Goal: Task Accomplishment & Management: Manage account settings

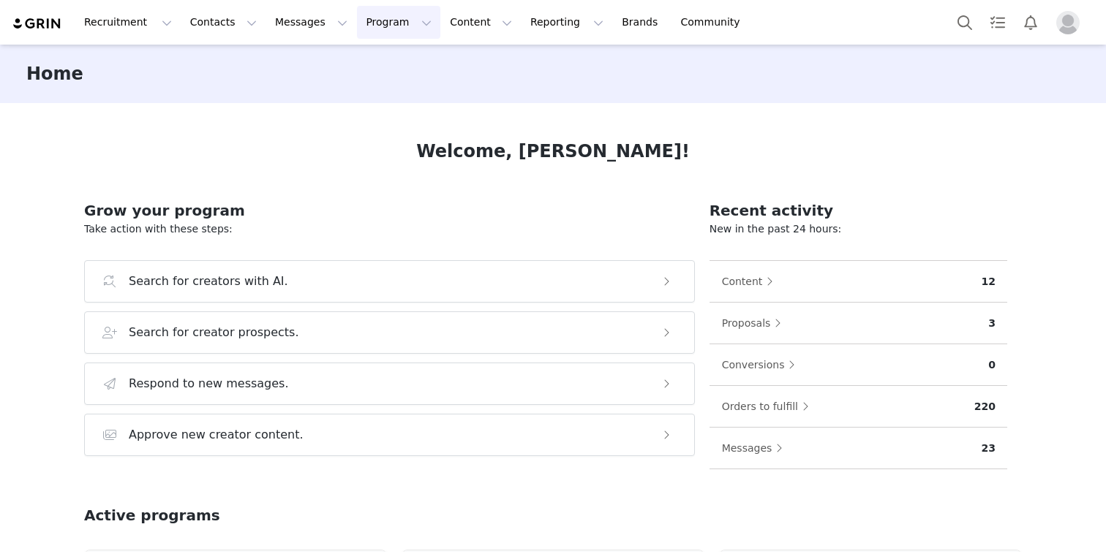
click at [385, 25] on button "Program Program" at bounding box center [398, 22] width 83 height 33
click at [402, 62] on div "Activations" at bounding box center [392, 64] width 98 height 15
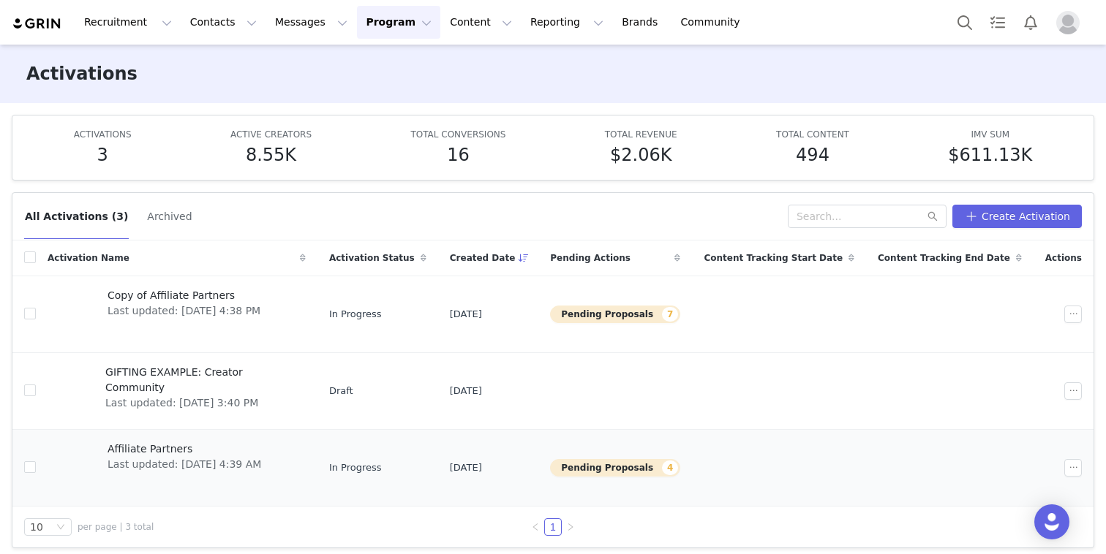
click at [196, 448] on span "Affiliate Partners" at bounding box center [185, 449] width 154 height 15
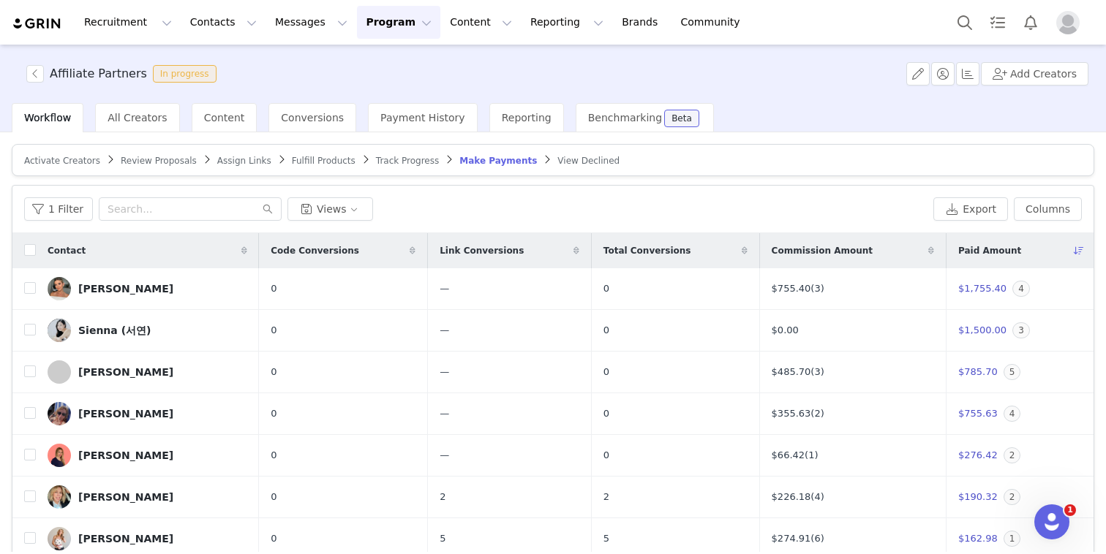
click at [179, 160] on span "Review Proposals" at bounding box center [159, 161] width 76 height 10
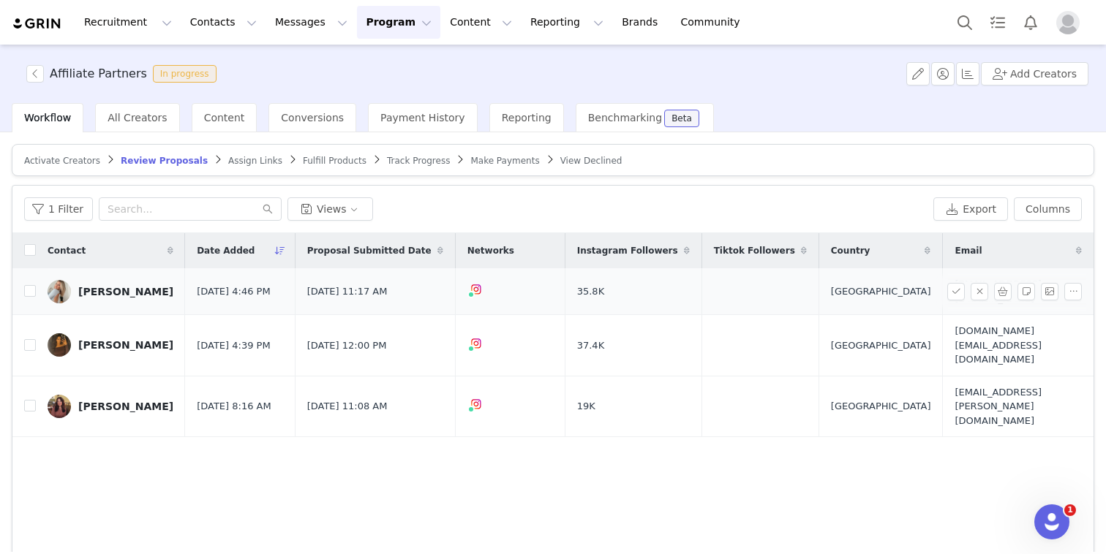
click at [105, 291] on div "[PERSON_NAME]" at bounding box center [125, 292] width 95 height 12
click at [99, 336] on link "[PERSON_NAME]" at bounding box center [111, 344] width 126 height 23
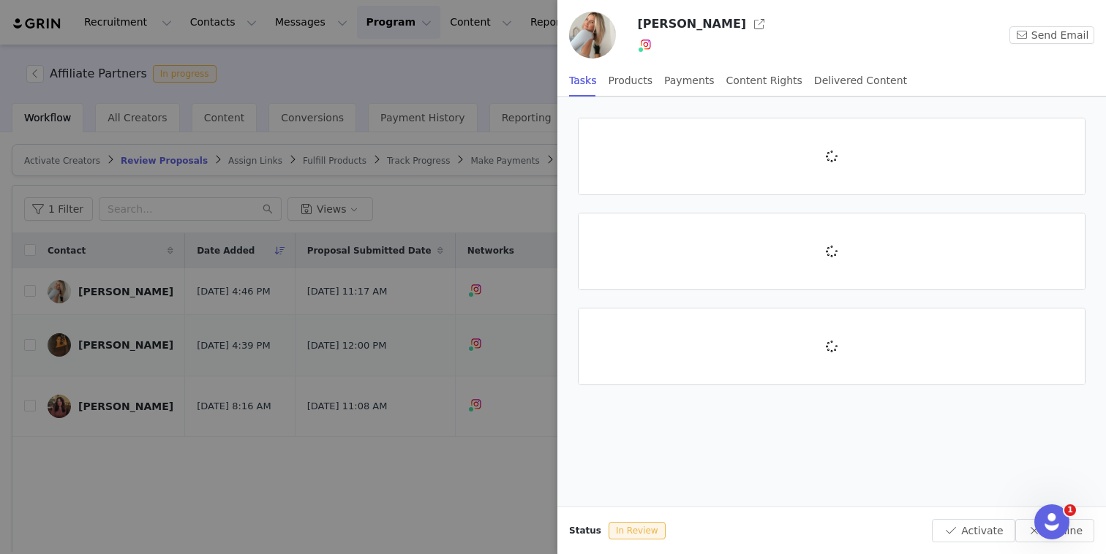
click at [101, 381] on div at bounding box center [553, 277] width 1106 height 554
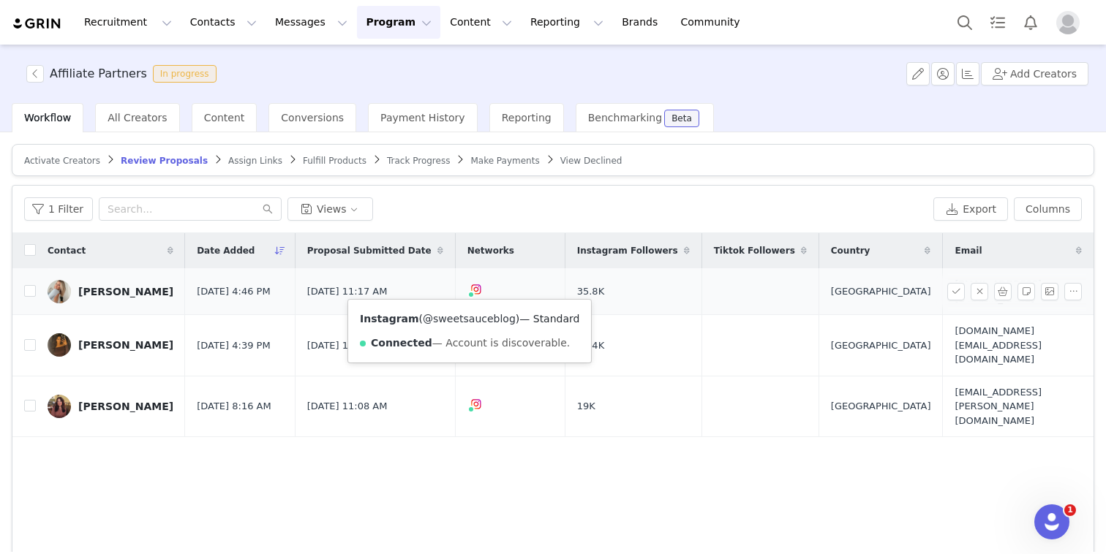
click at [468, 314] on link "@sweetsauceblog" at bounding box center [469, 319] width 93 height 12
click at [533, 266] on th "Networks" at bounding box center [510, 250] width 110 height 35
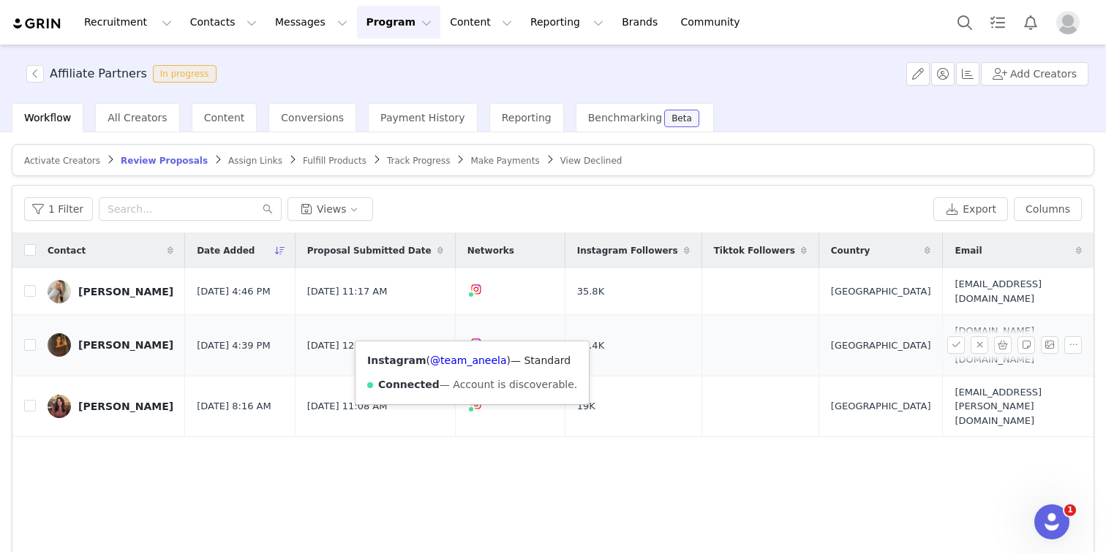
click at [470, 367] on div "Instagram ( @team_aneela ) — Standard Connected — Account is discoverable." at bounding box center [471, 373] width 233 height 63
click at [470, 364] on link "@team_aneela" at bounding box center [468, 361] width 76 height 12
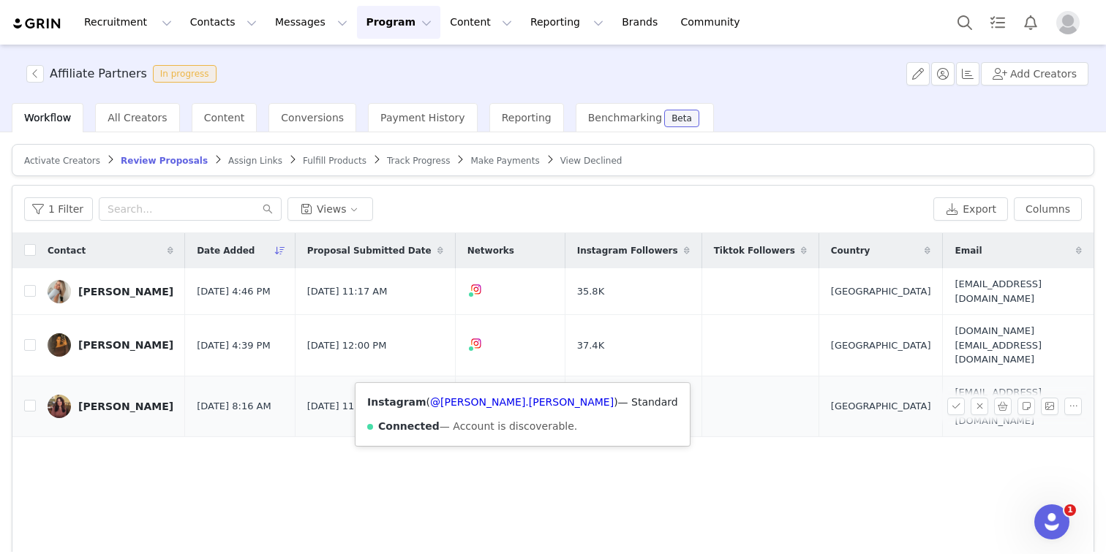
click at [470, 399] on img at bounding box center [476, 405] width 12 height 12
click at [461, 403] on link "@rosa.m.diana" at bounding box center [522, 402] width 184 height 12
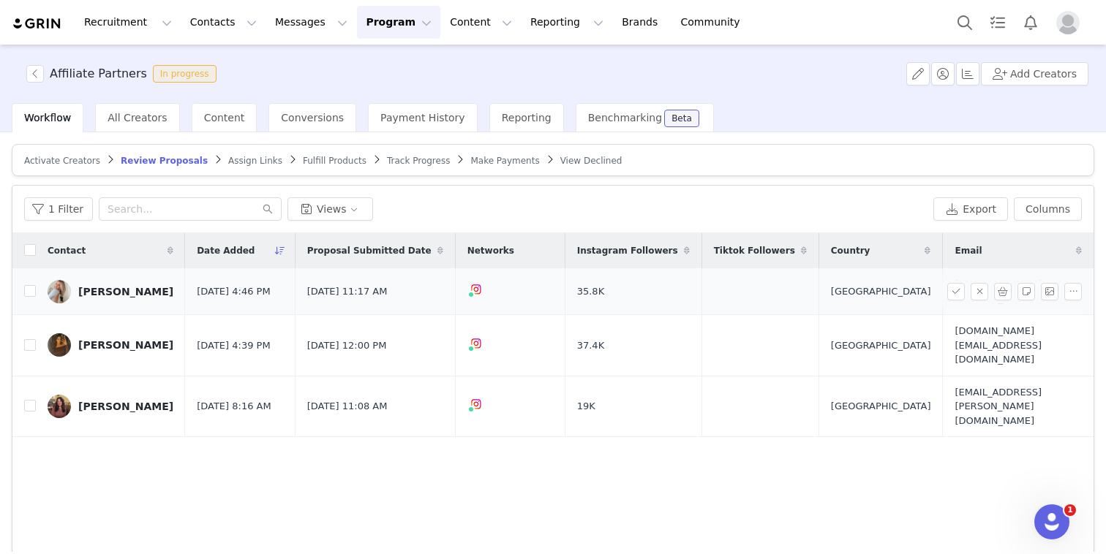
click at [954, 293] on span "[EMAIL_ADDRESS][DOMAIN_NAME]" at bounding box center [1014, 291] width 121 height 29
copy tr "[EMAIL_ADDRESS][DOMAIN_NAME]"
click at [947, 336] on button "button" at bounding box center [956, 345] width 18 height 18
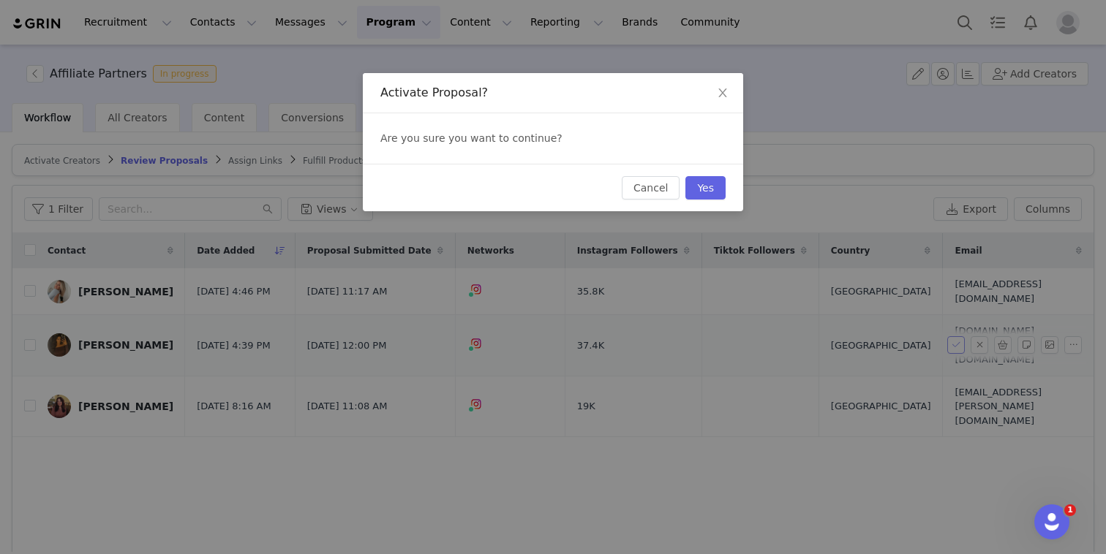
click at [946, 331] on div "Activate Proposal? Are you sure you want to continue? Cancel Yes" at bounding box center [553, 277] width 1106 height 554
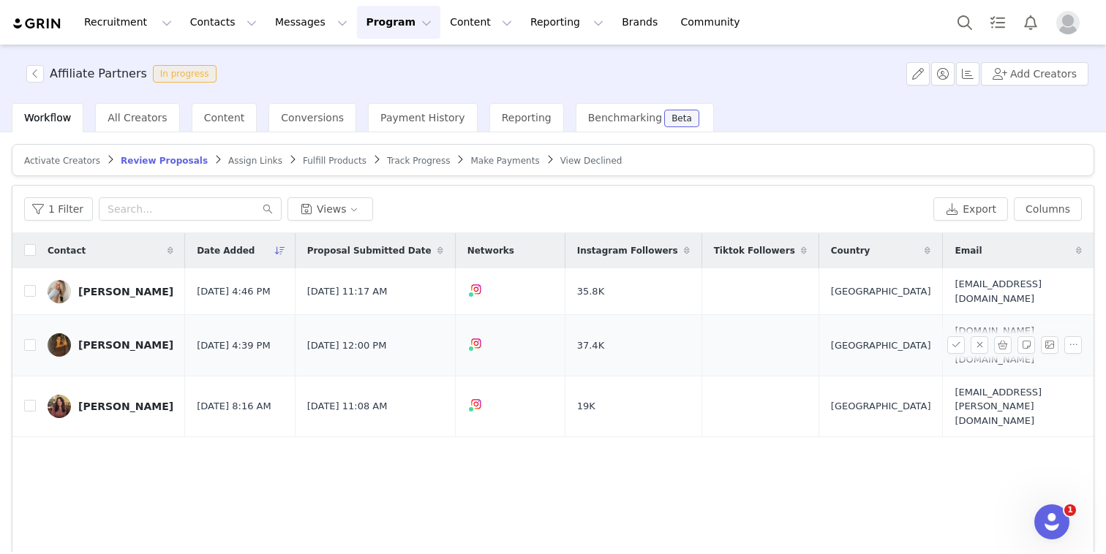
click at [943, 334] on td "[DOMAIN_NAME][EMAIL_ADDRESS][DOMAIN_NAME]" at bounding box center [1015, 345] width 145 height 61
click at [943, 330] on td "[DOMAIN_NAME][EMAIL_ADDRESS][DOMAIN_NAME]" at bounding box center [1015, 345] width 145 height 61
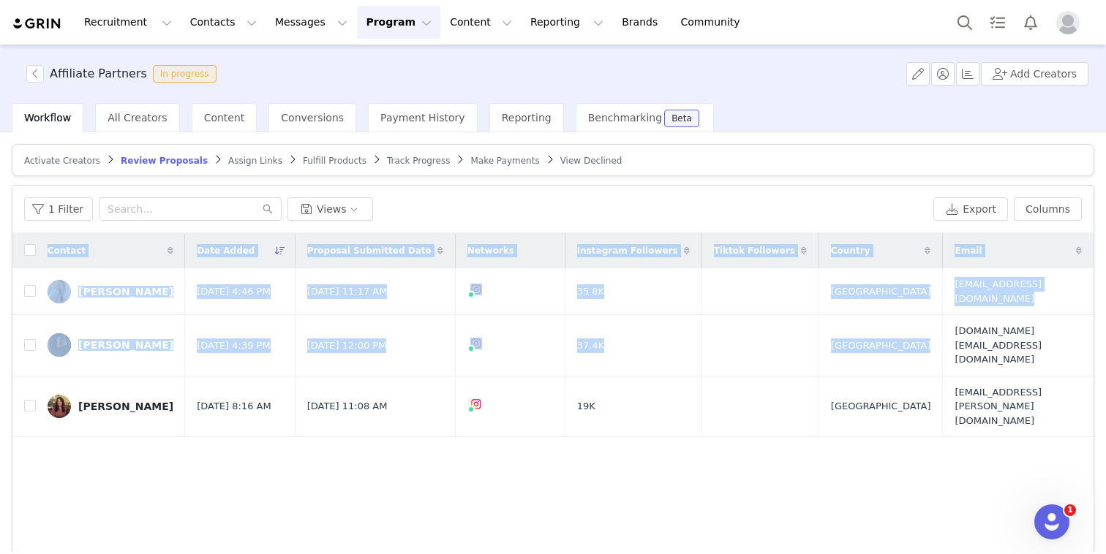
drag, startPoint x: 925, startPoint y: 328, endPoint x: 1104, endPoint y: 337, distance: 178.7
click at [1104, 337] on div "Activate Creators Review Proposals Assign Links Fulfill Products Track Progress…" at bounding box center [553, 342] width 1106 height 420
click at [1021, 337] on button "button" at bounding box center [1026, 345] width 18 height 18
click at [1064, 336] on button "button" at bounding box center [1073, 345] width 18 height 18
click at [885, 376] on td "[GEOGRAPHIC_DATA]" at bounding box center [880, 406] width 124 height 61
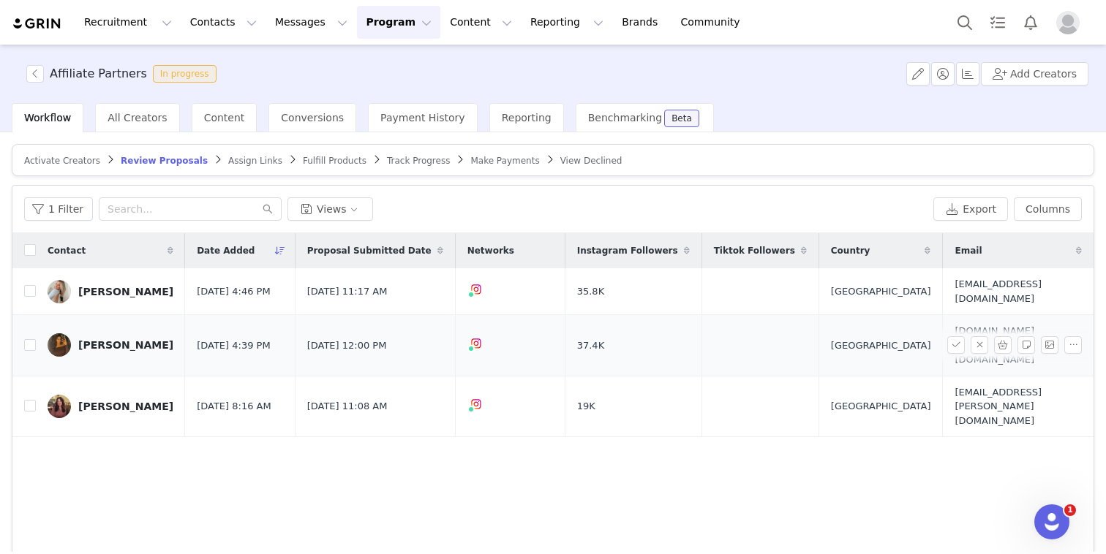
click at [943, 338] on td "[DOMAIN_NAME][EMAIL_ADDRESS][DOMAIN_NAME]" at bounding box center [1015, 345] width 145 height 61
copy tr "[DOMAIN_NAME][EMAIL_ADDRESS][DOMAIN_NAME]"
click at [954, 385] on span "[EMAIL_ADDRESS][PERSON_NAME][DOMAIN_NAME]" at bounding box center [1014, 406] width 121 height 43
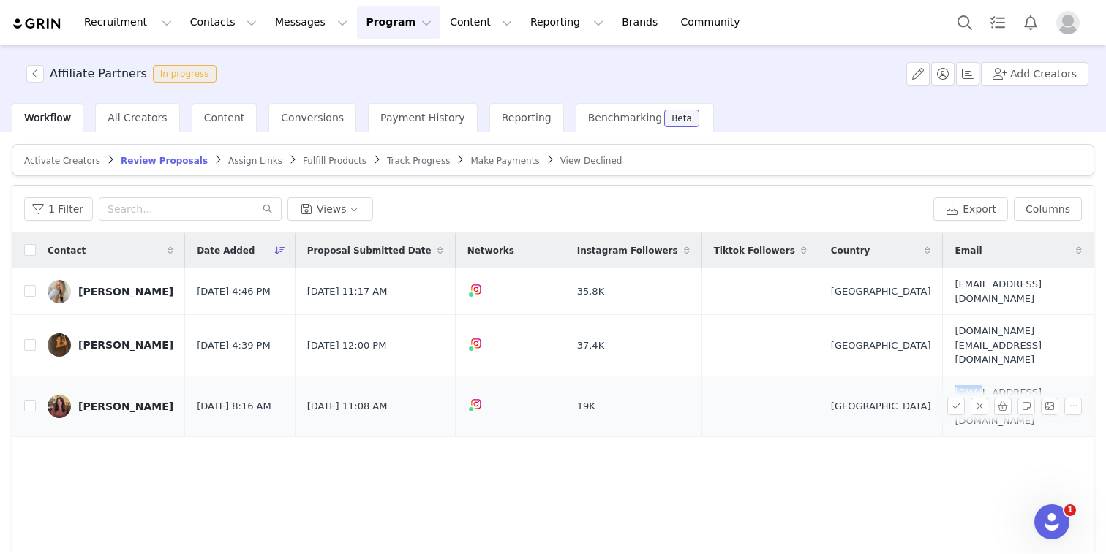
click at [954, 385] on span "[EMAIL_ADDRESS][PERSON_NAME][DOMAIN_NAME]" at bounding box center [1014, 406] width 121 height 43
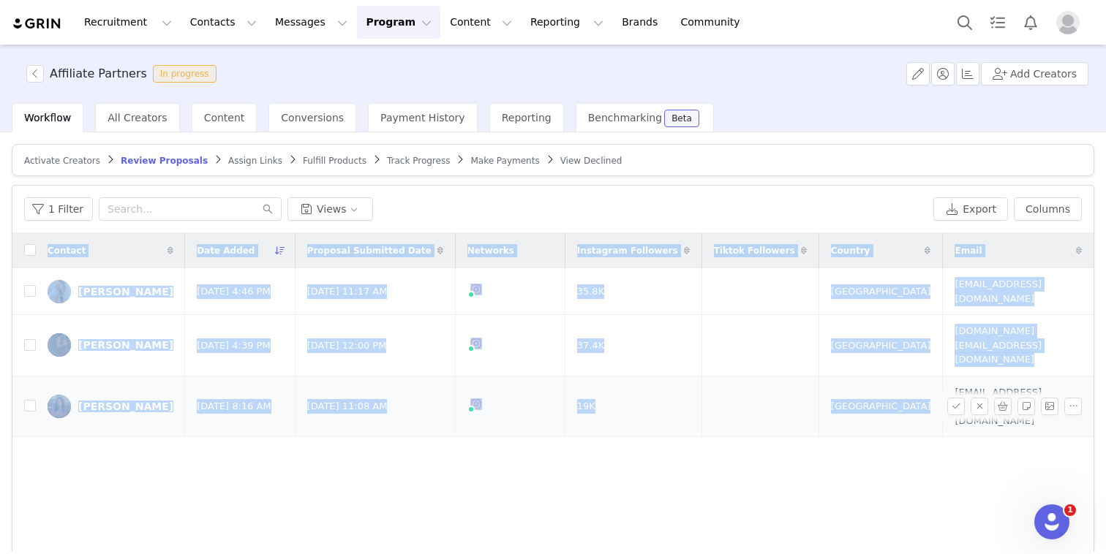
click at [954, 385] on span "[EMAIL_ADDRESS][PERSON_NAME][DOMAIN_NAME]" at bounding box center [1014, 406] width 121 height 43
copy table "Contact Date Added Proposal Submitted Date Networks Instagram Followers Tiktok …"
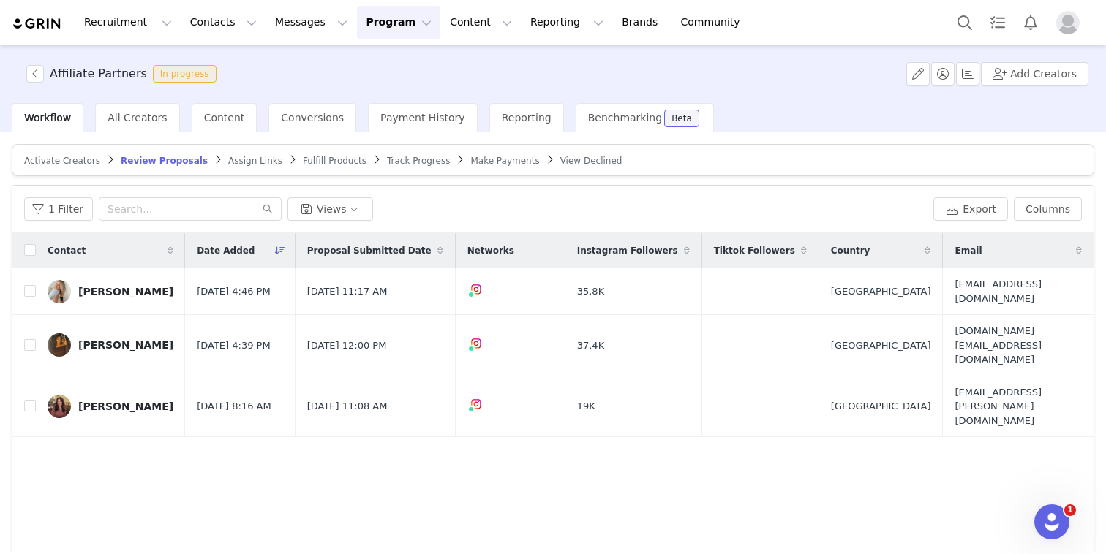
click at [252, 155] on link "Assign Links" at bounding box center [255, 160] width 54 height 11
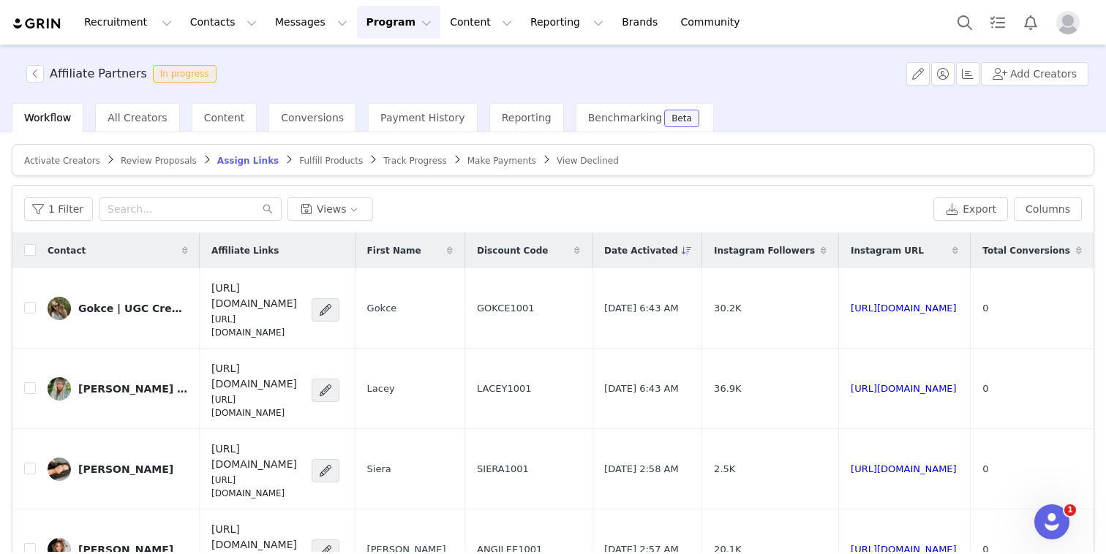
click at [311, 151] on article "Activate Creators Review Proposals Assign Links Fulfill Products Track Progress…" at bounding box center [553, 160] width 1082 height 32
click at [310, 159] on span "Fulfill Products" at bounding box center [331, 161] width 64 height 10
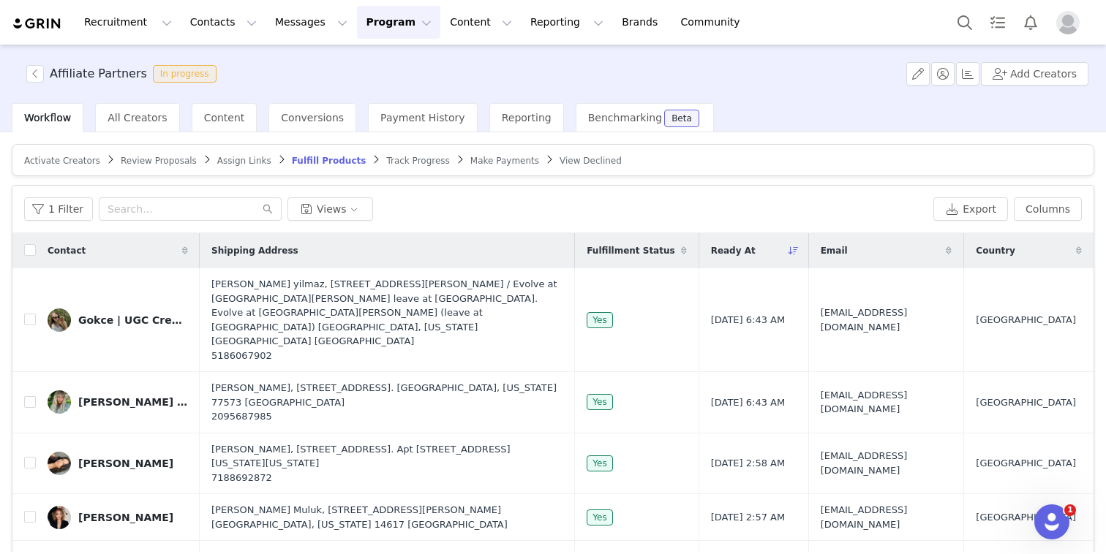
scroll to position [1497, 0]
